Goal: Navigation & Orientation: Find specific page/section

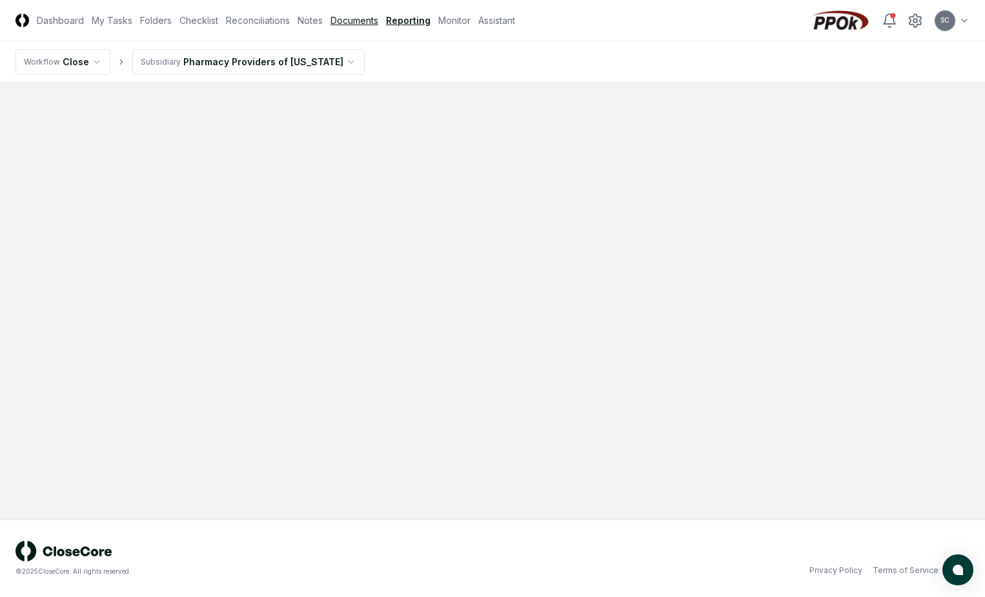
click at [336, 21] on link "Documents" at bounding box center [355, 21] width 48 height 14
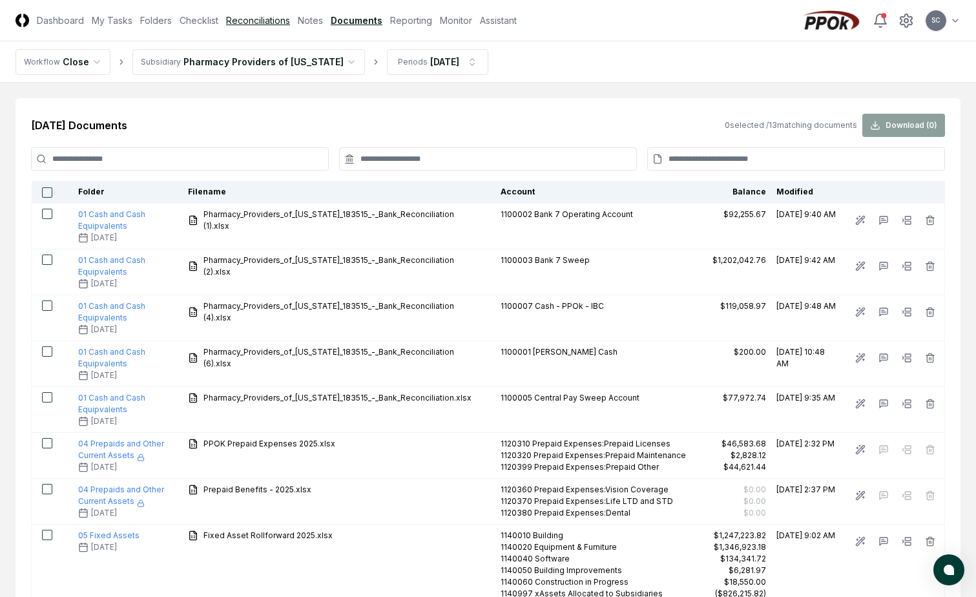
click at [263, 15] on link "Reconciliations" at bounding box center [258, 21] width 64 height 14
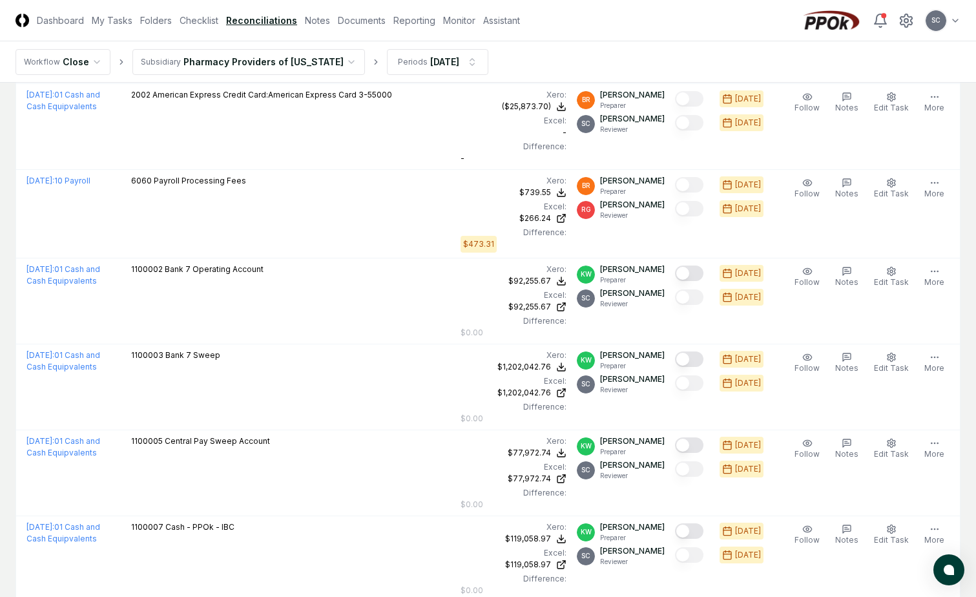
scroll to position [91, 0]
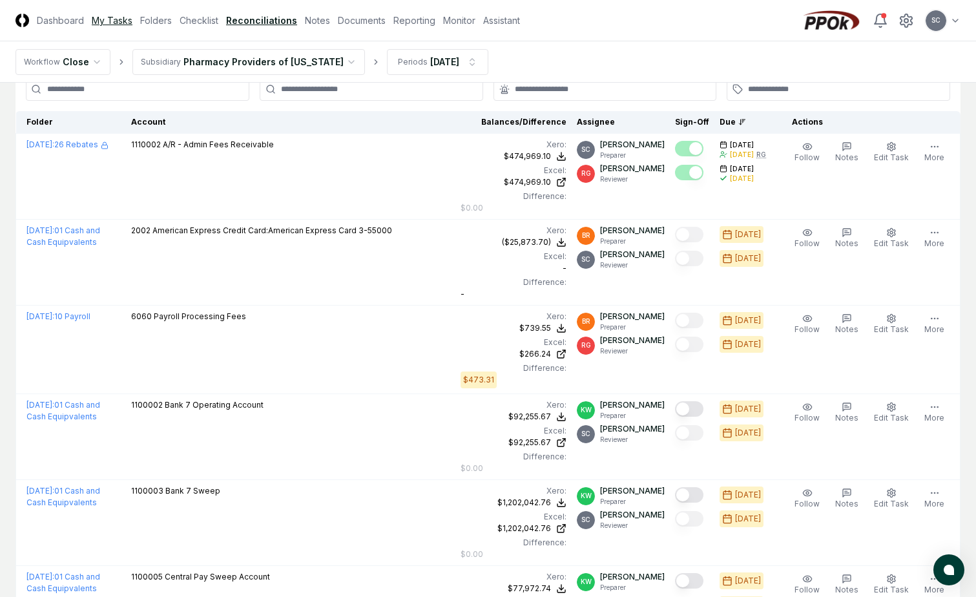
click at [123, 20] on link "My Tasks" at bounding box center [112, 21] width 41 height 14
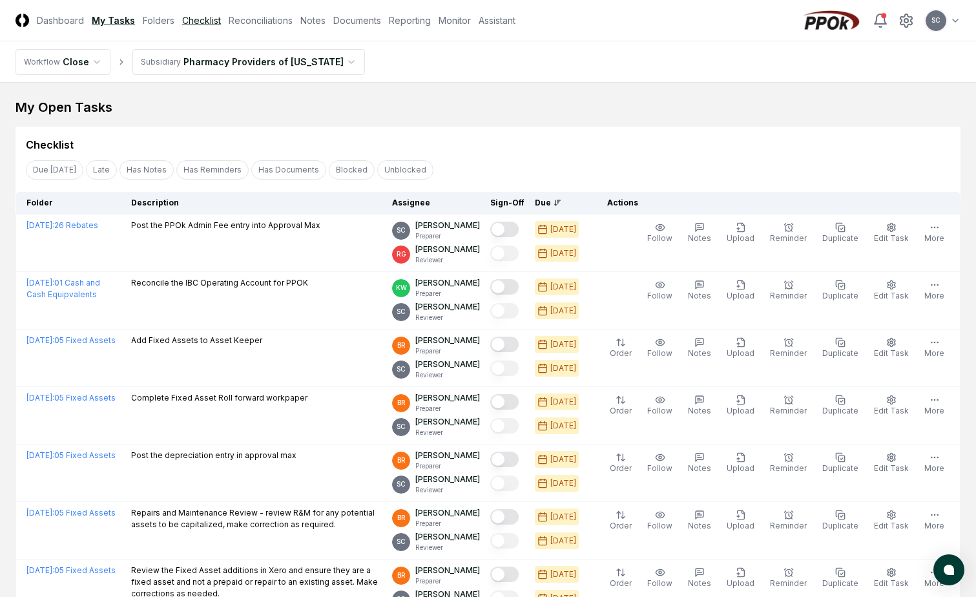
click at [192, 24] on link "Checklist" at bounding box center [201, 21] width 39 height 14
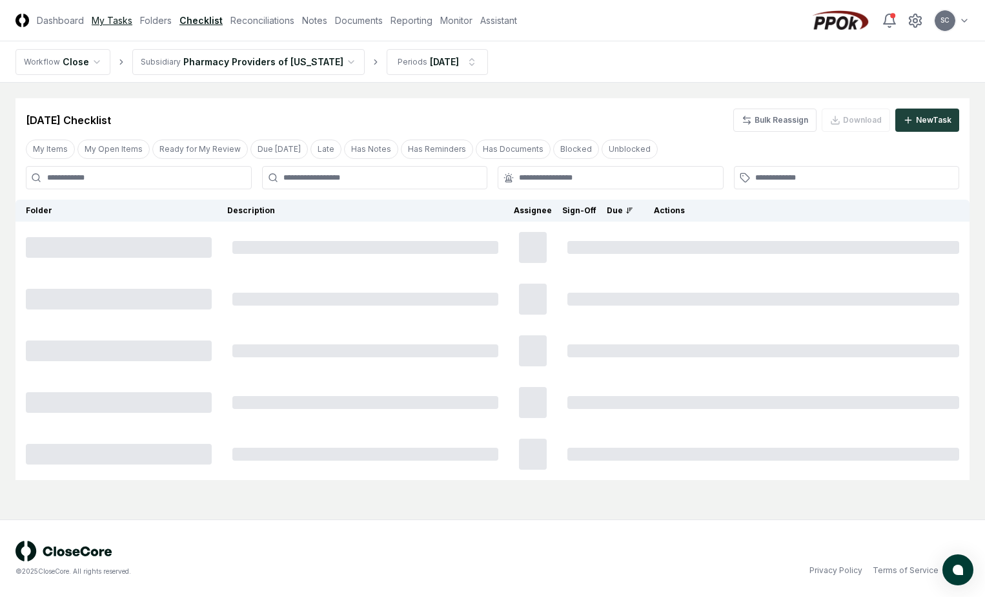
click at [114, 25] on link "My Tasks" at bounding box center [112, 21] width 41 height 14
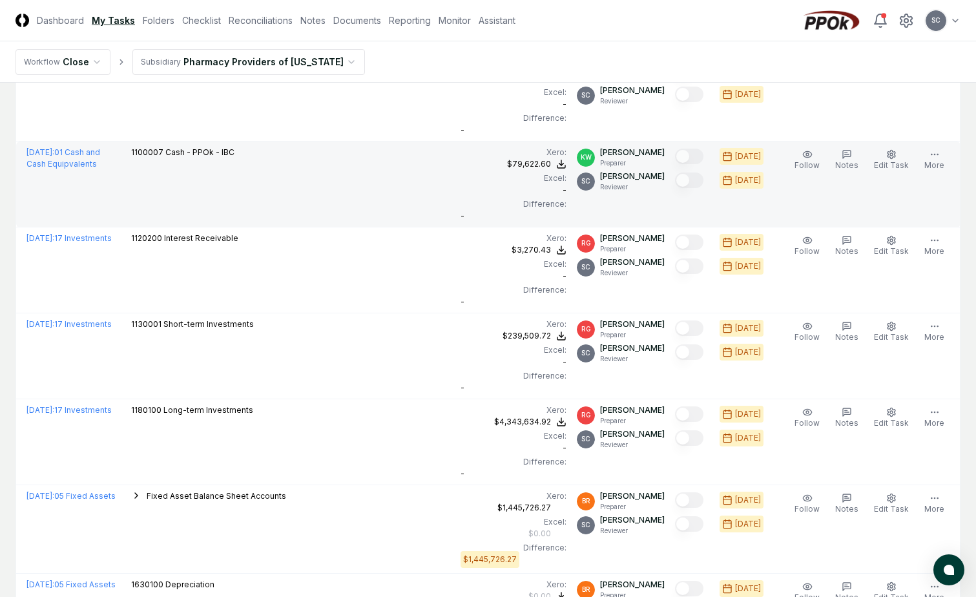
scroll to position [1406, 0]
